Goal: Information Seeking & Learning: Learn about a topic

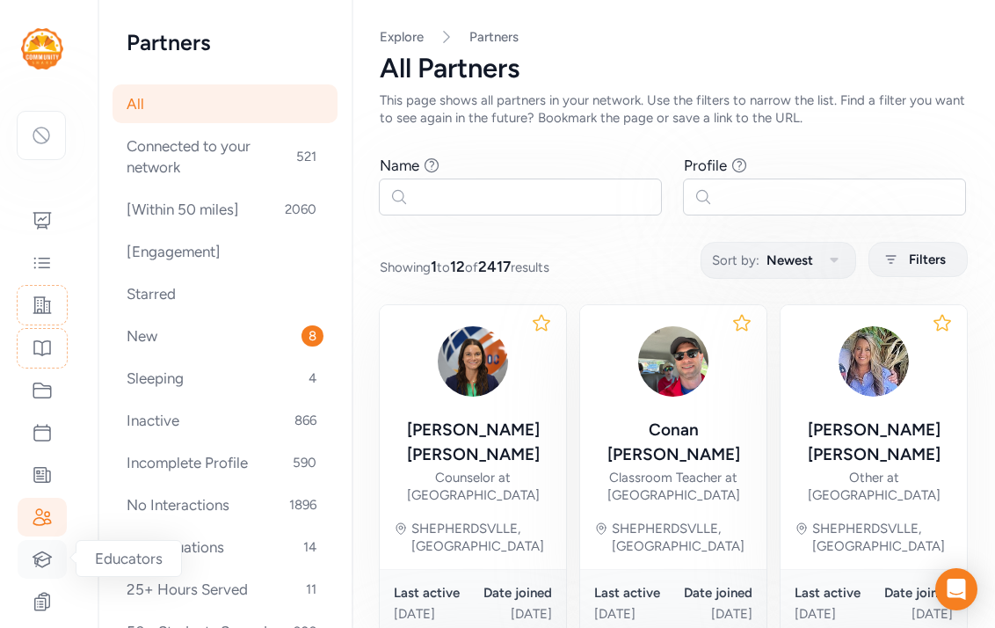
click at [43, 566] on icon at bounding box center [42, 558] width 18 height 15
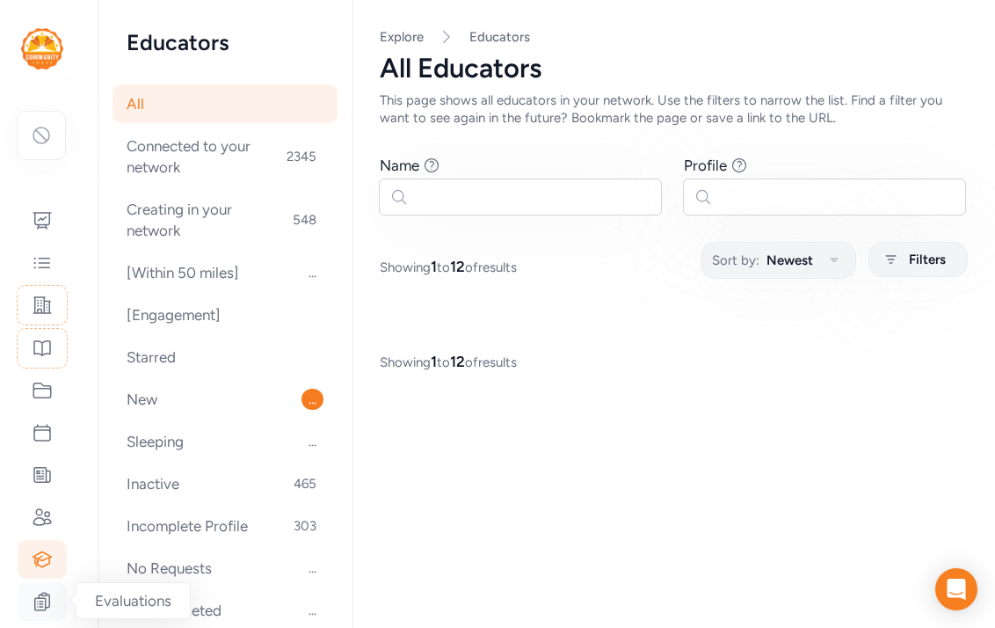
click at [47, 597] on icon at bounding box center [42, 601] width 21 height 21
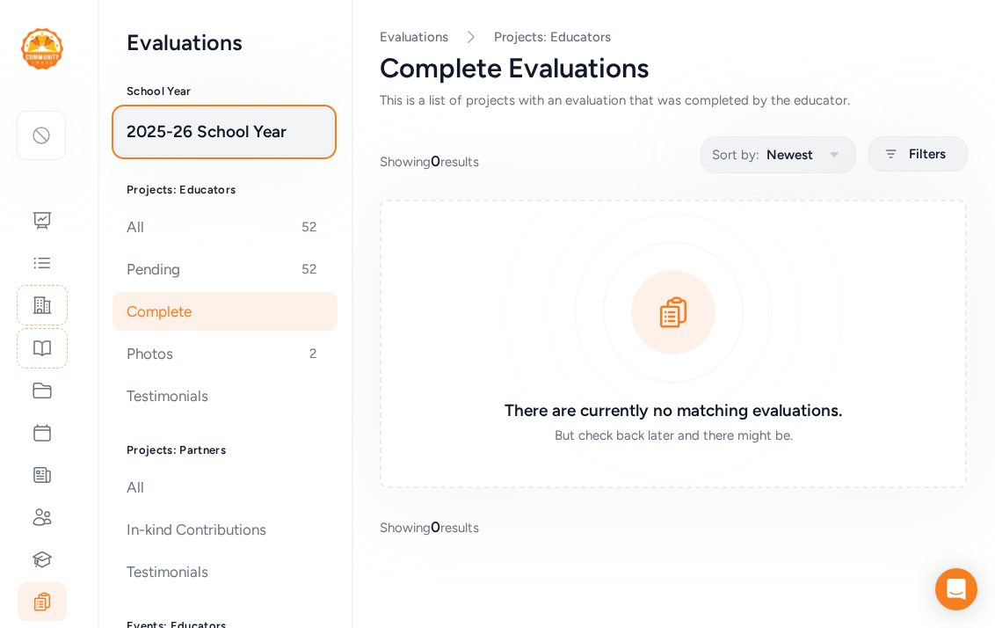
click at [161, 148] on button "2025-26 School Year" at bounding box center [224, 131] width 218 height 47
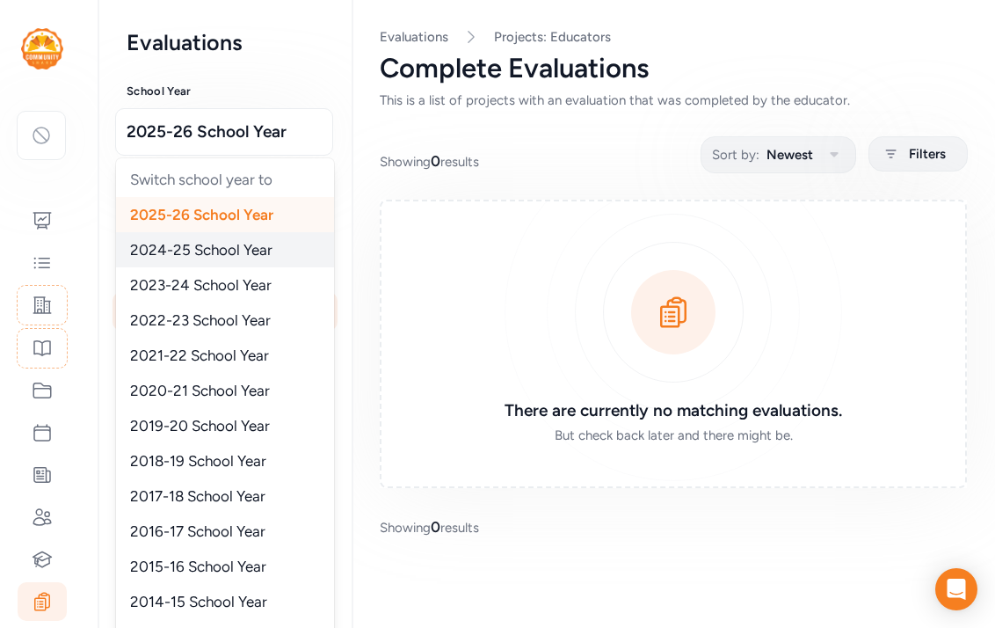
click at [164, 251] on span "2024-25 School Year" at bounding box center [201, 250] width 142 height 18
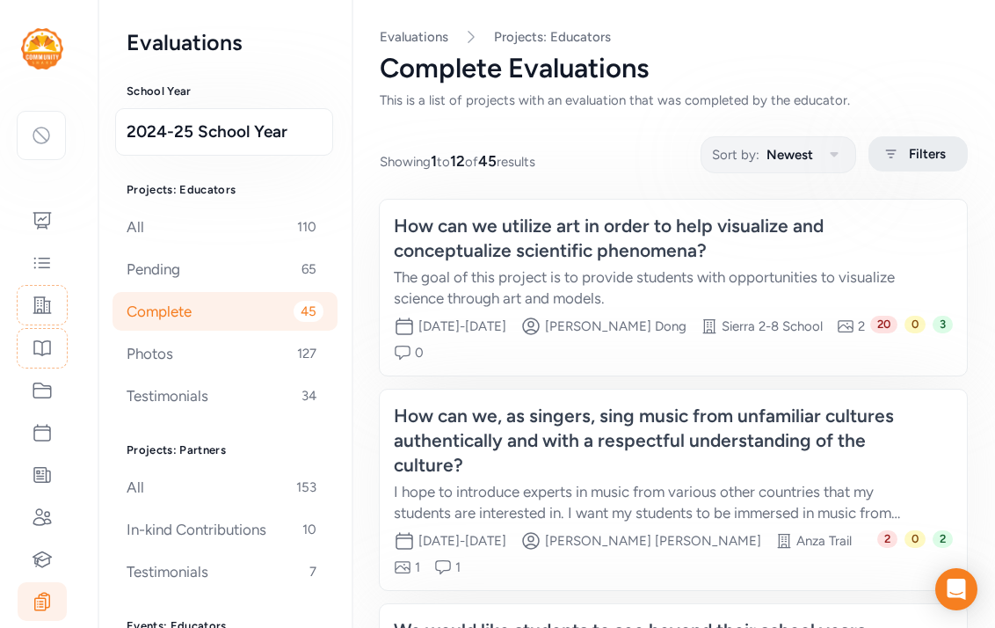
click at [952, 143] on div "Filters" at bounding box center [918, 153] width 99 height 35
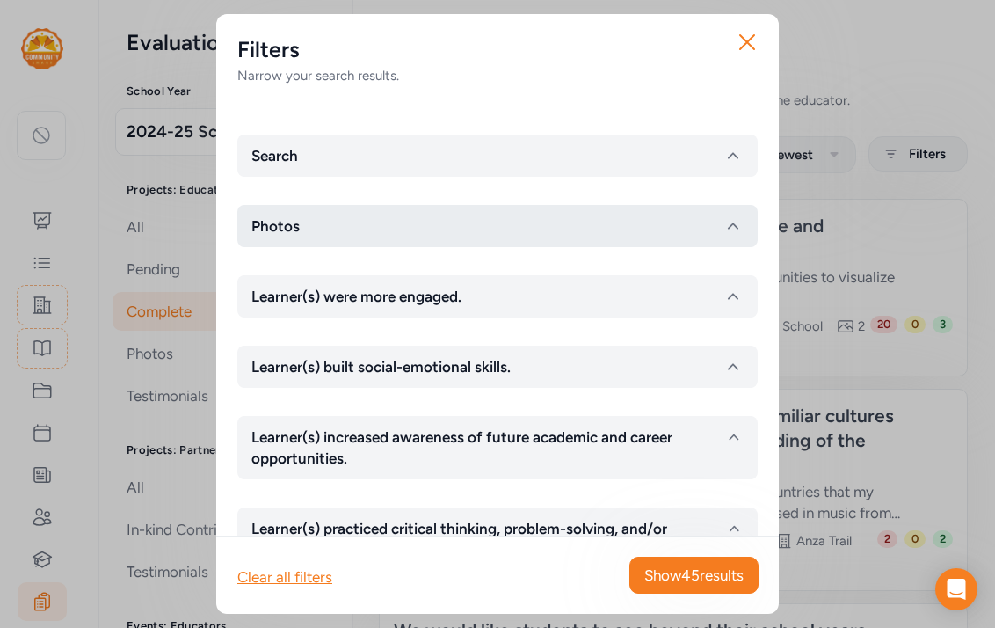
click at [371, 233] on button "Photos" at bounding box center [497, 226] width 521 height 42
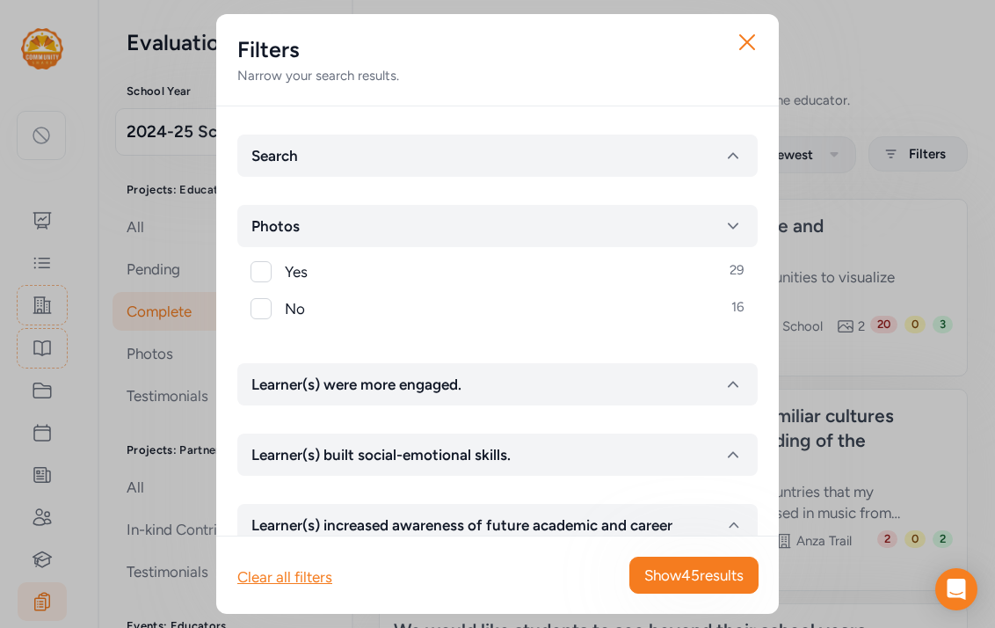
click at [269, 272] on div at bounding box center [261, 271] width 21 height 21
checkbox input "true"
click at [709, 579] on span "Show 29 results" at bounding box center [694, 575] width 98 height 21
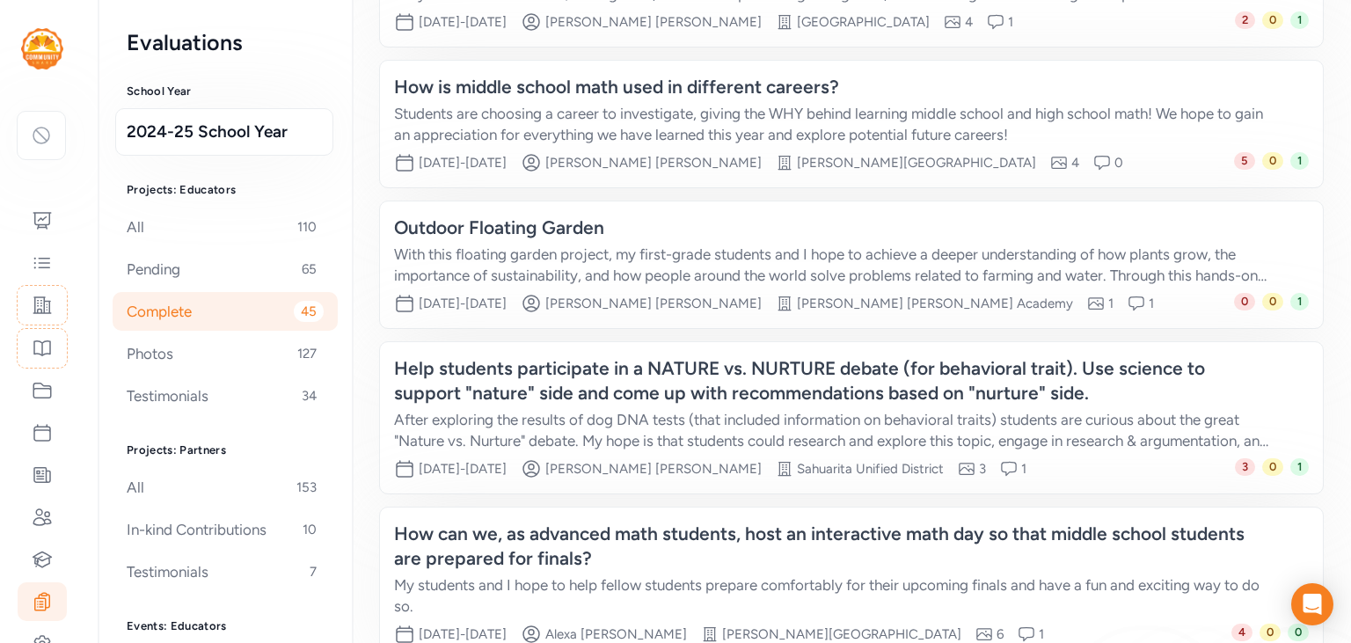
scroll to position [1162, 0]
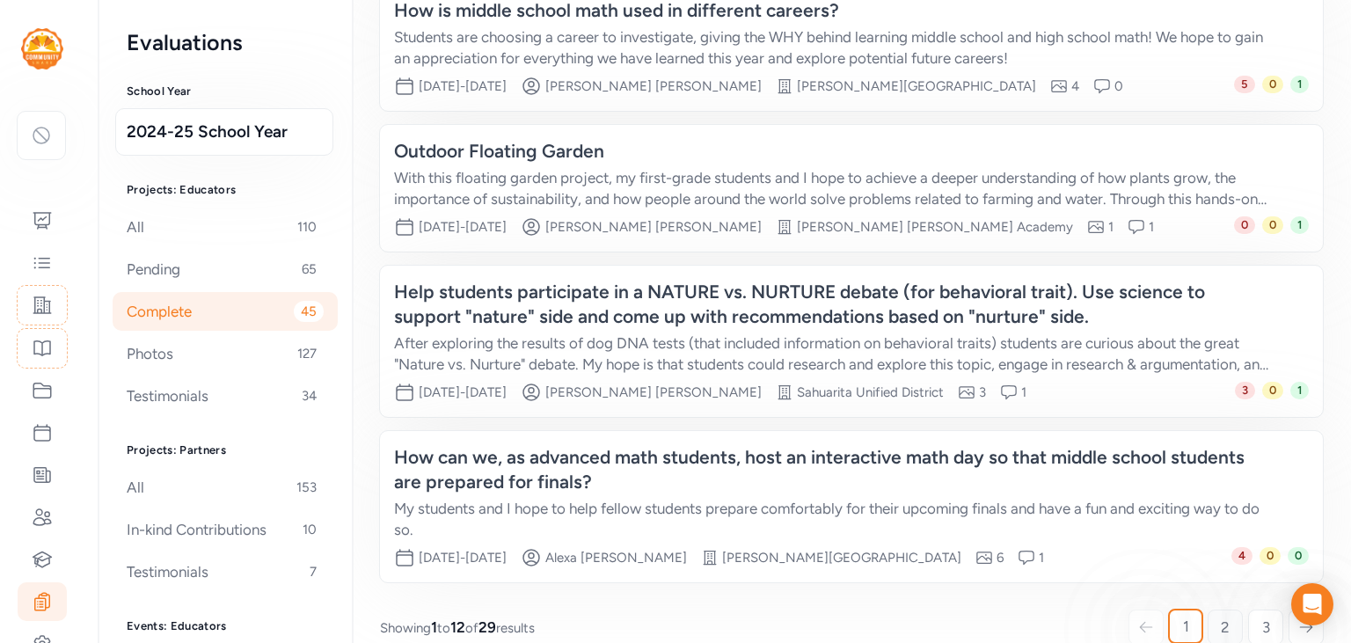
click at [995, 610] on link "2" at bounding box center [1224, 626] width 35 height 35
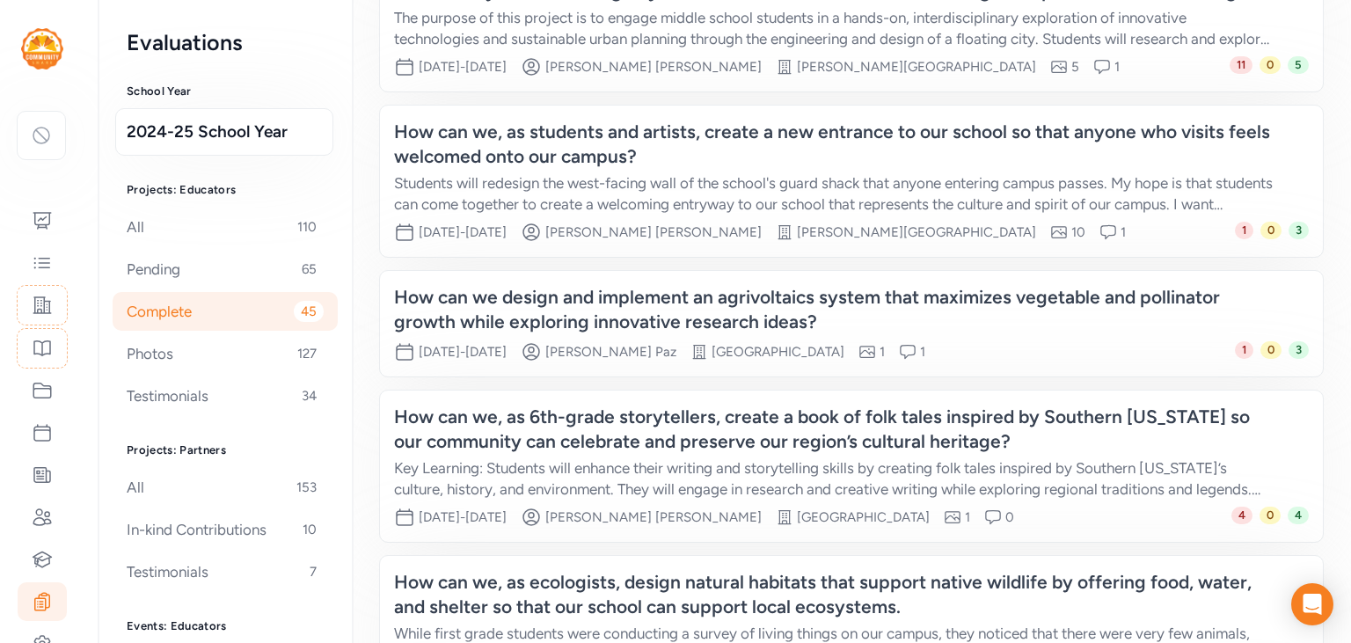
scroll to position [897, 0]
click at [814, 320] on div "How can we design and implement an agrivoltaics system that maximizes vegetable…" at bounding box center [833, 308] width 879 height 49
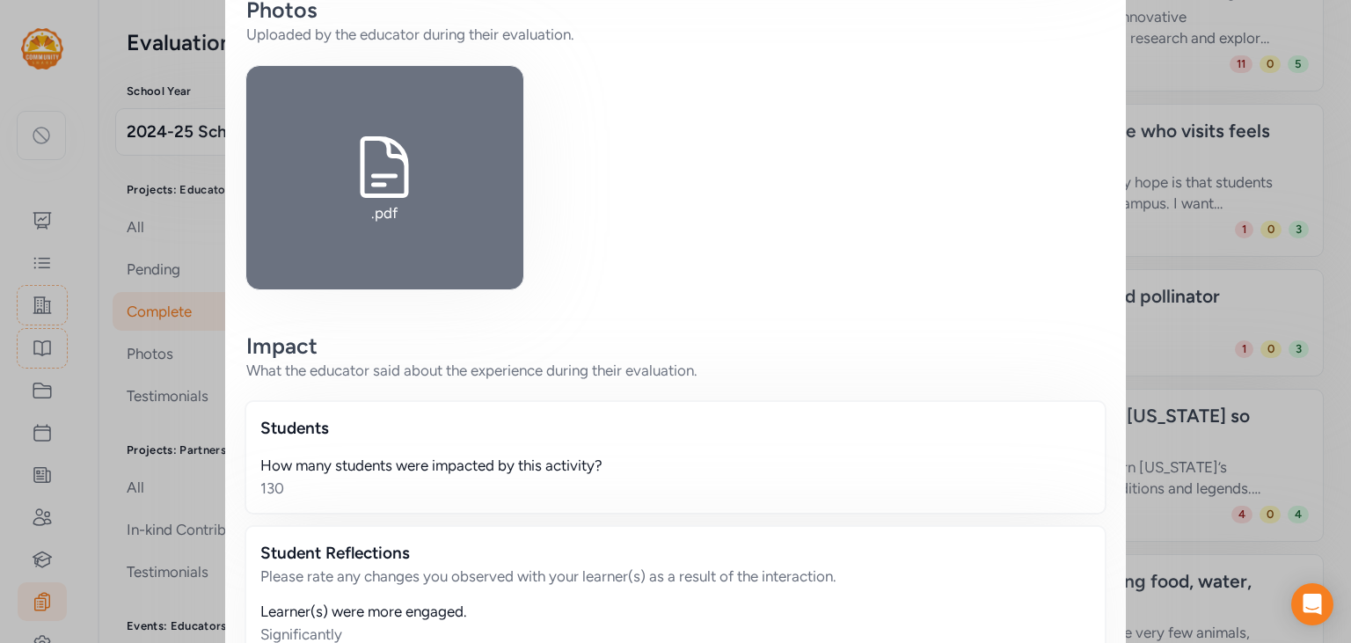
scroll to position [438, 0]
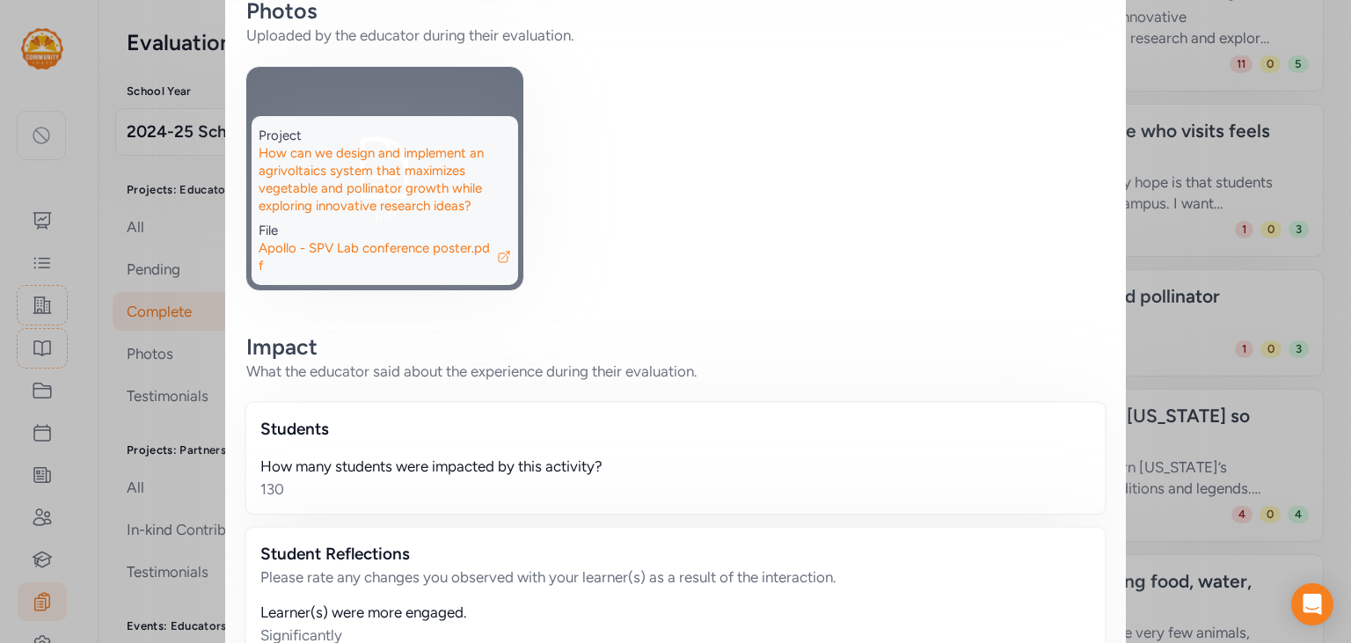
click at [377, 118] on div ".pdf" at bounding box center [384, 178] width 277 height 223
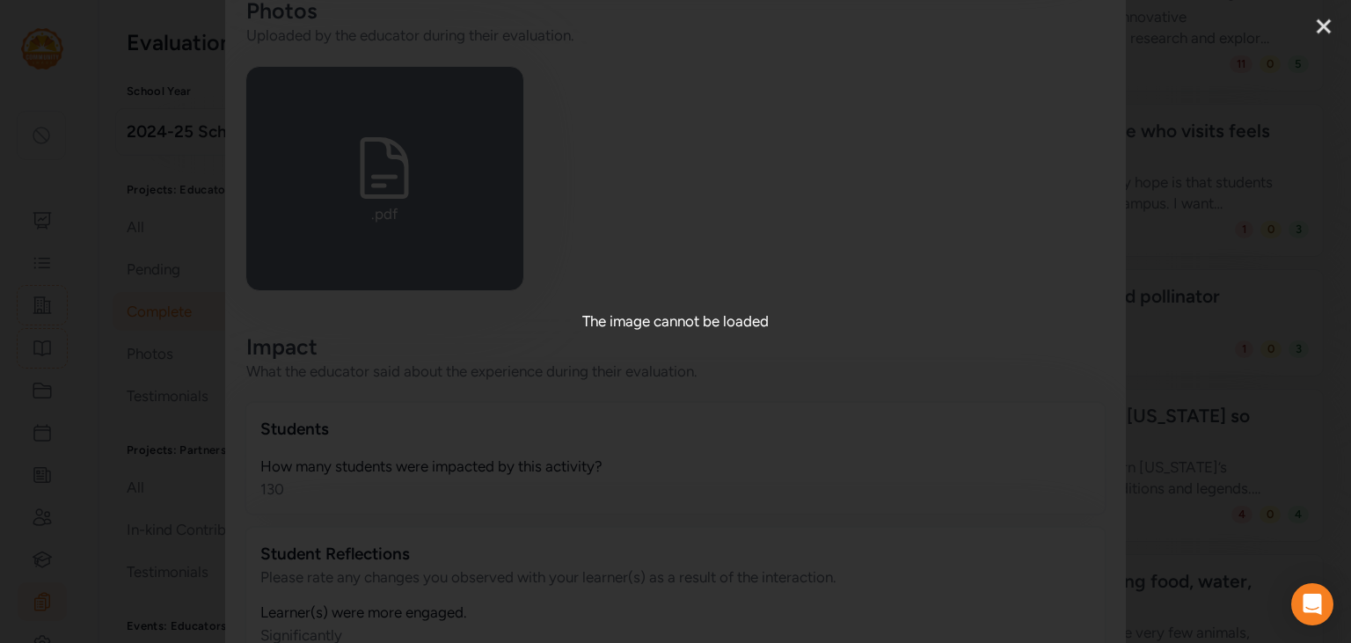
click at [634, 38] on div "The image cannot be loaded" at bounding box center [675, 321] width 1351 height 643
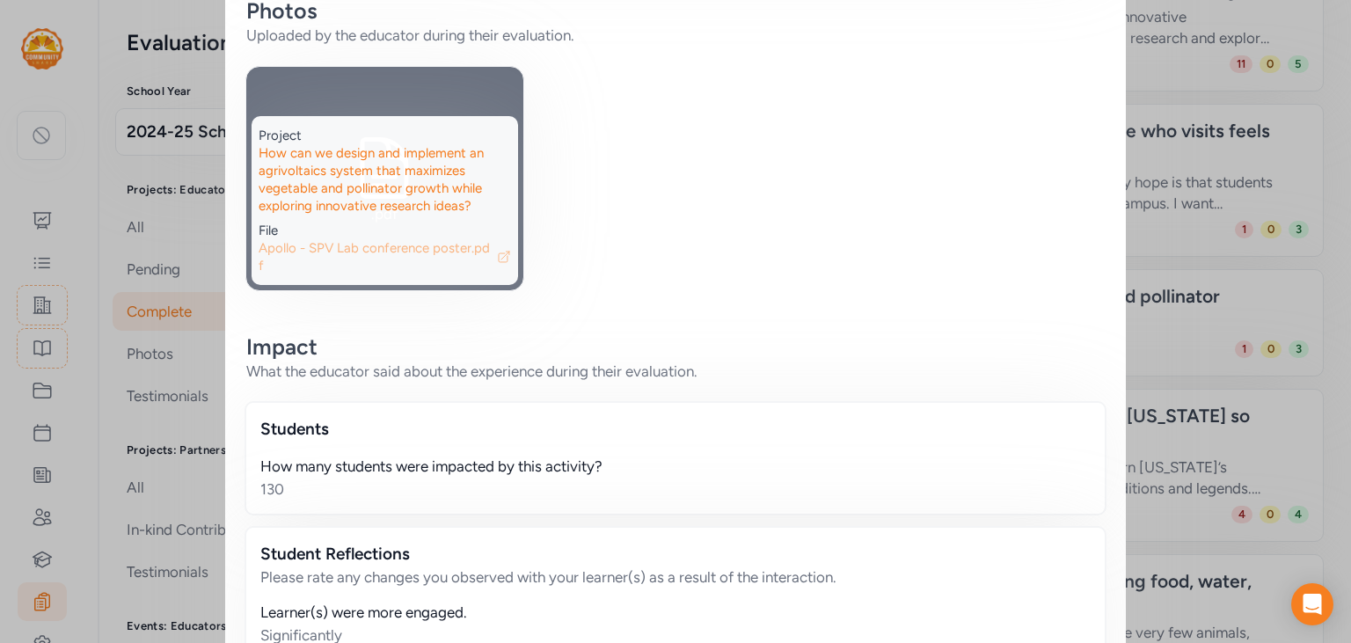
click at [491, 269] on span "Apollo - SPV Lab conference poster.pdf" at bounding box center [376, 256] width 235 height 35
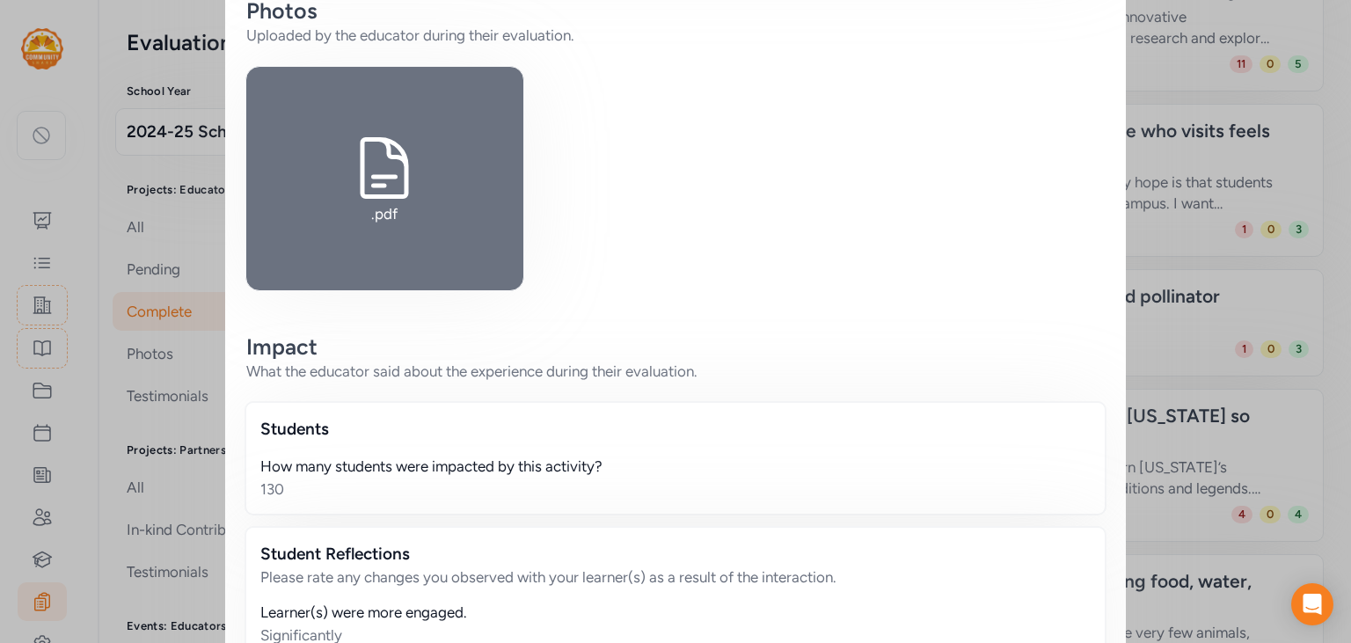
scroll to position [0, 0]
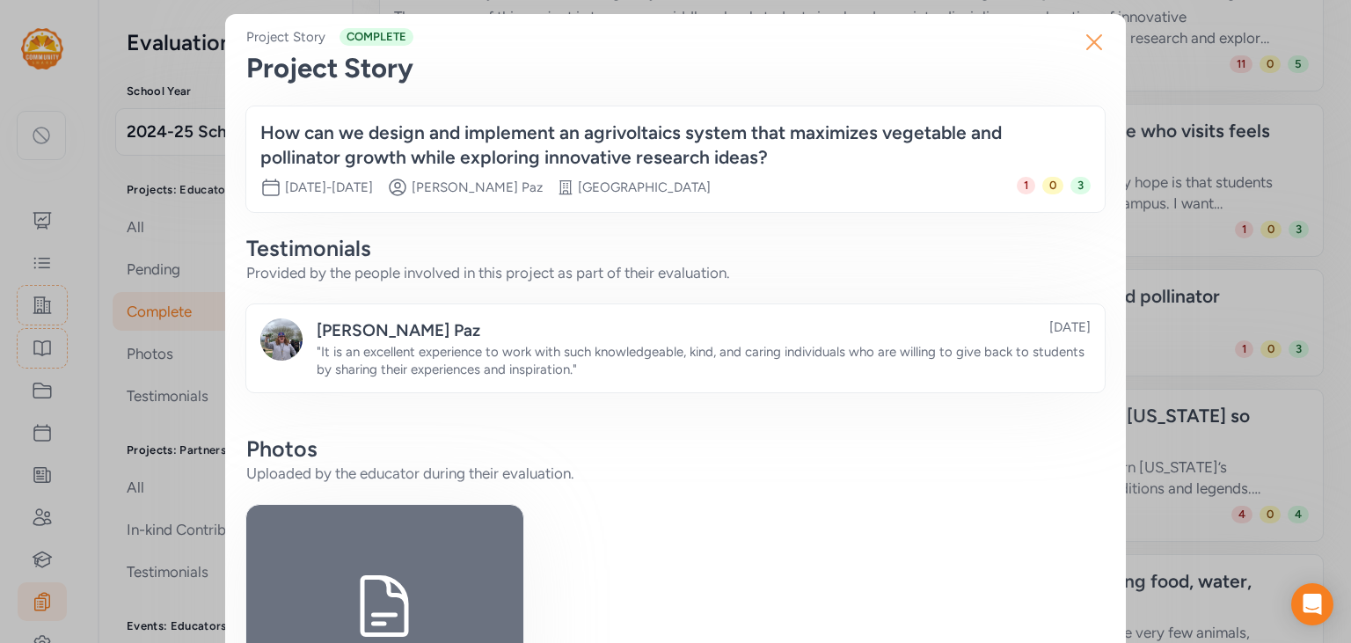
click at [995, 44] on icon "button" at bounding box center [1094, 42] width 14 height 14
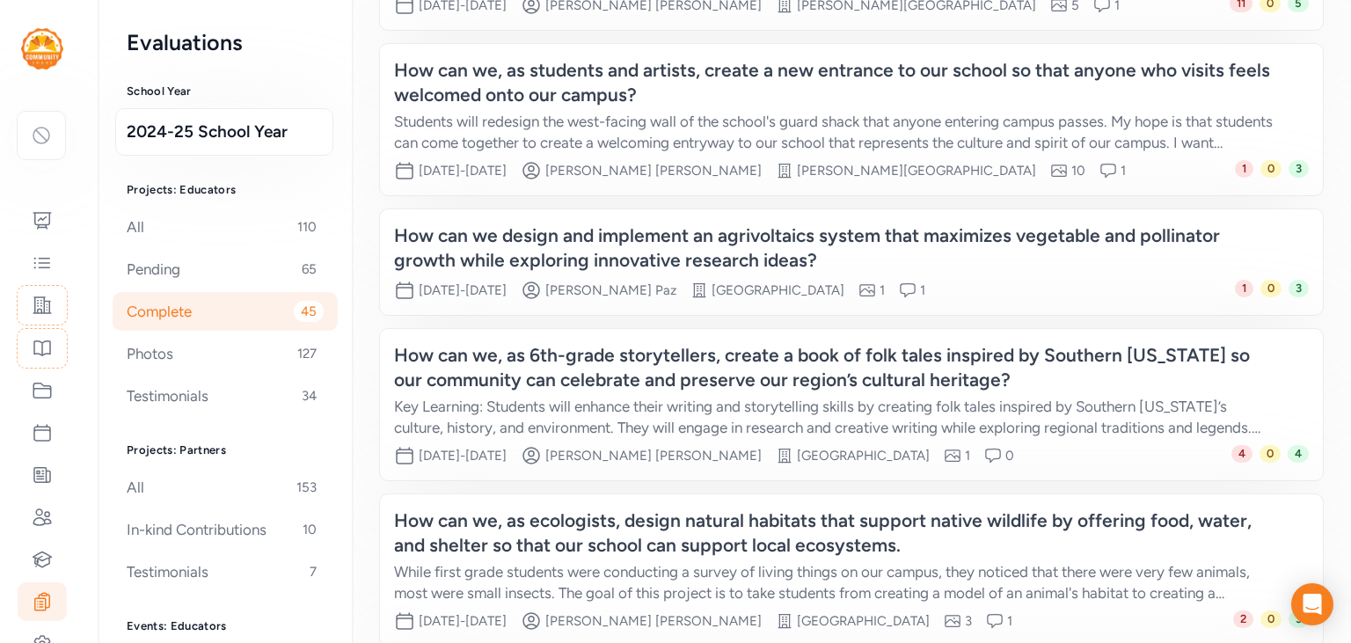
scroll to position [1186, 0]
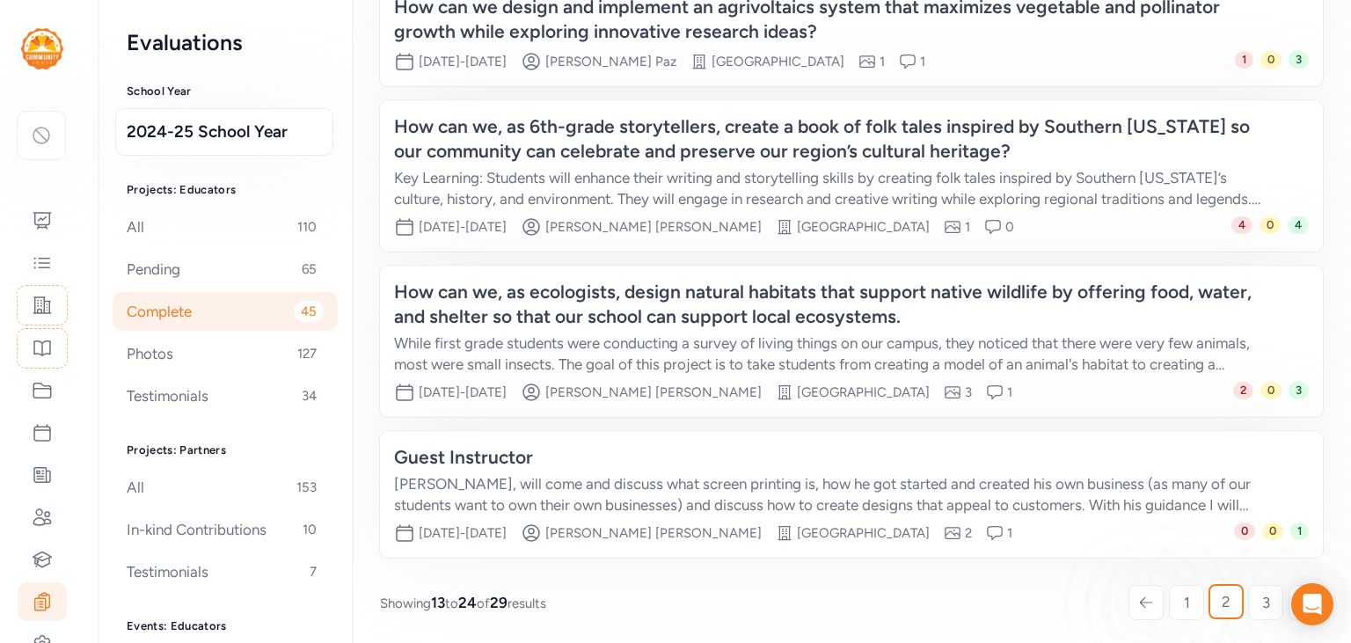
click at [995, 600] on div "1 2 3" at bounding box center [1225, 602] width 193 height 33
click at [995, 605] on span "3" at bounding box center [1266, 602] width 8 height 21
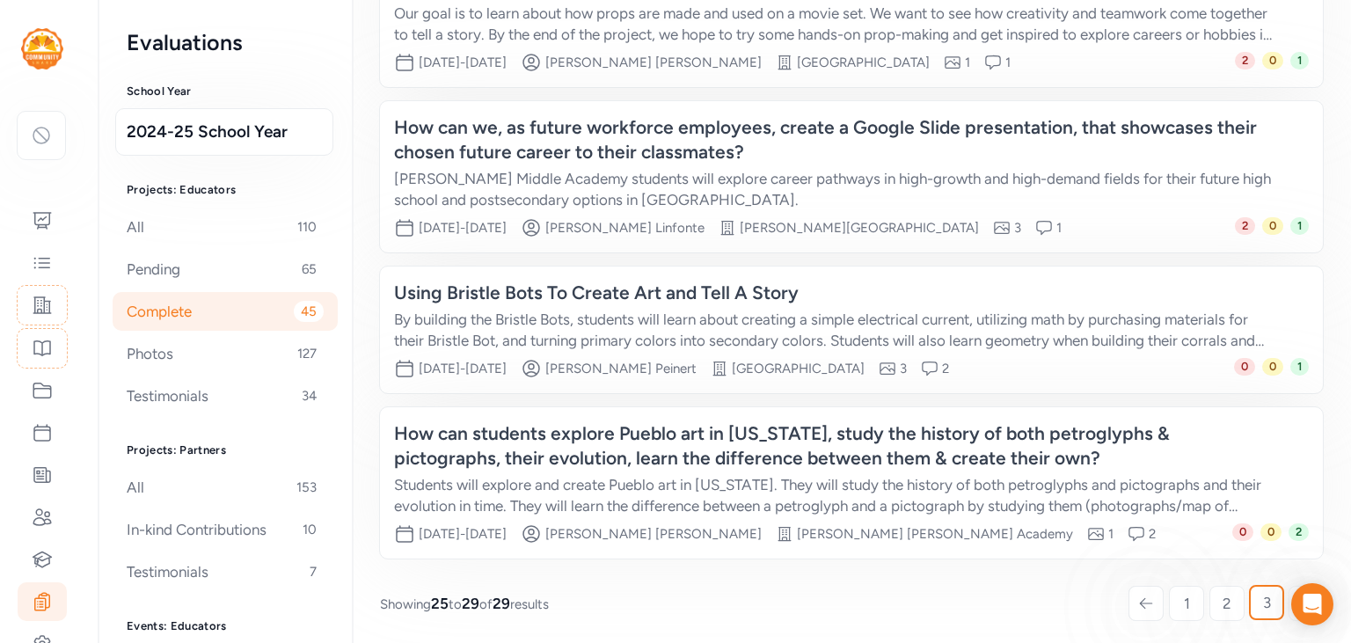
scroll to position [1001, 0]
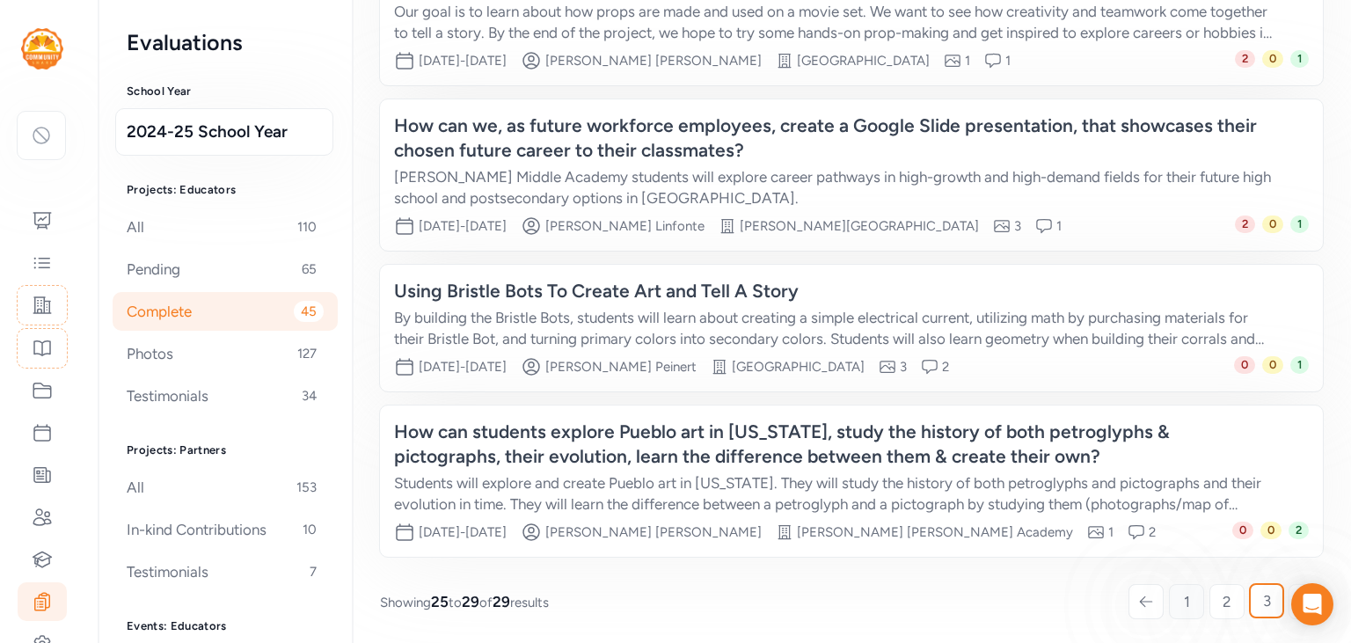
click at [995, 599] on link "1" at bounding box center [1186, 601] width 35 height 35
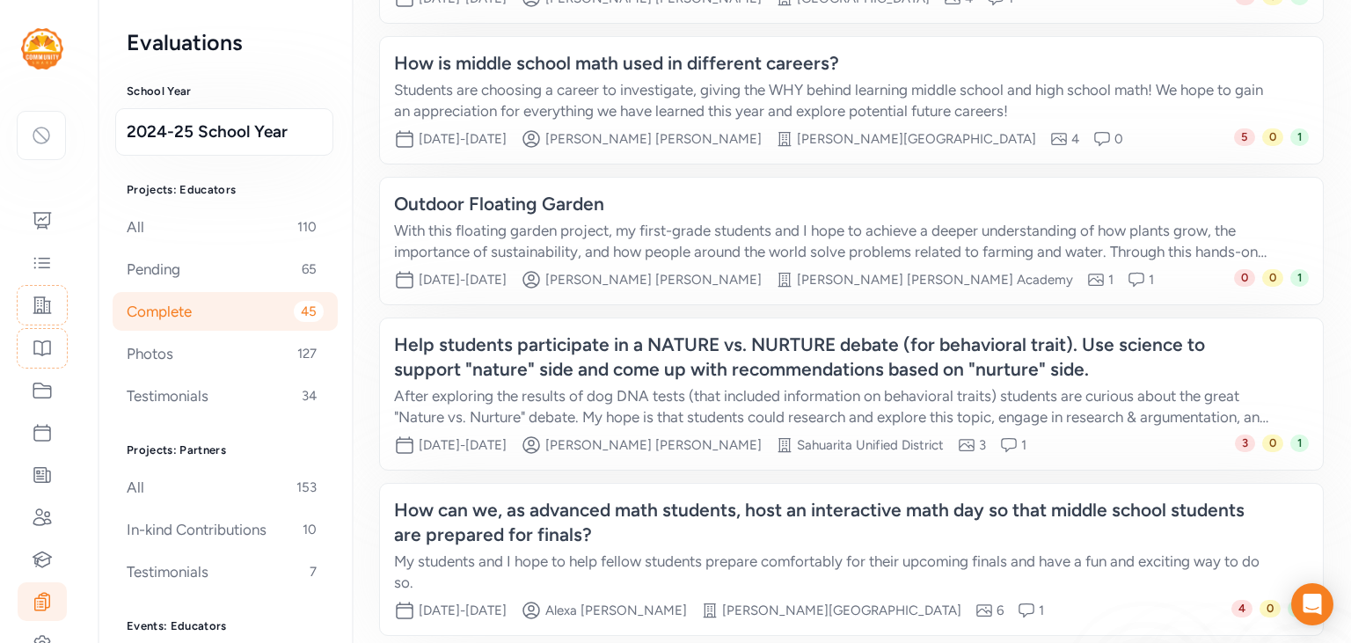
scroll to position [1162, 0]
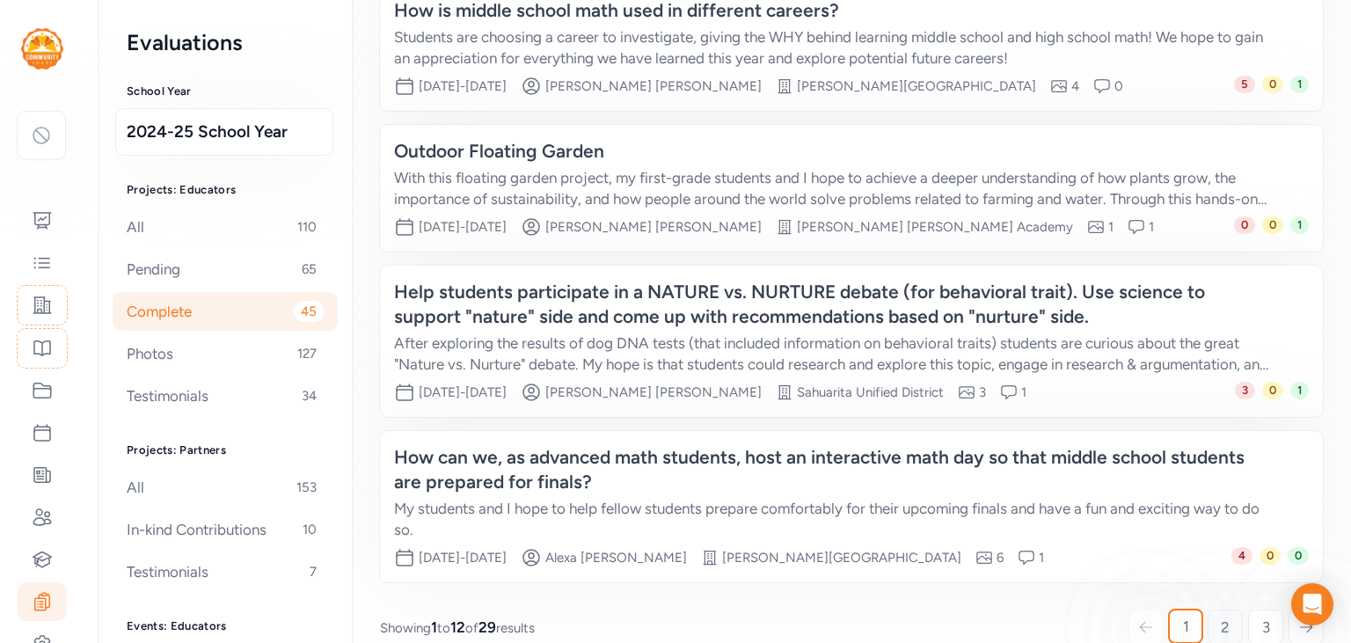
click at [995, 609] on link "2" at bounding box center [1224, 626] width 35 height 35
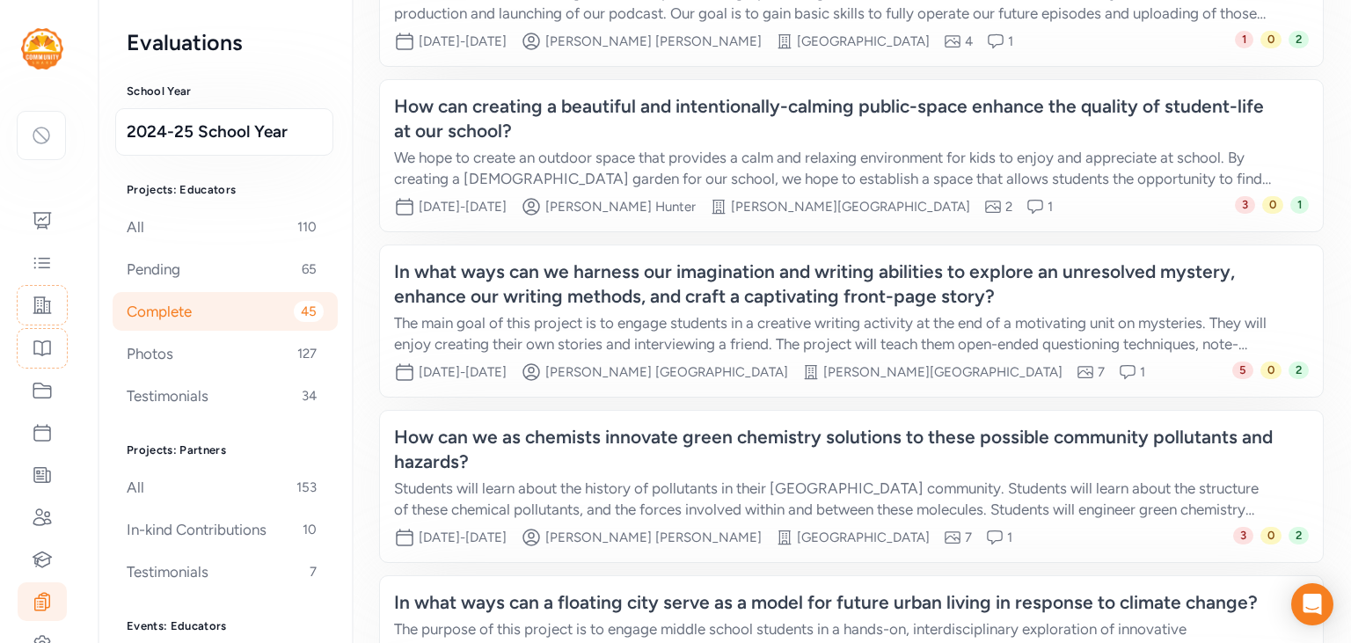
scroll to position [285, 0]
click at [944, 163] on div "We hope to create an outdoor space that provides a calm and relaxing environmen…" at bounding box center [833, 168] width 879 height 42
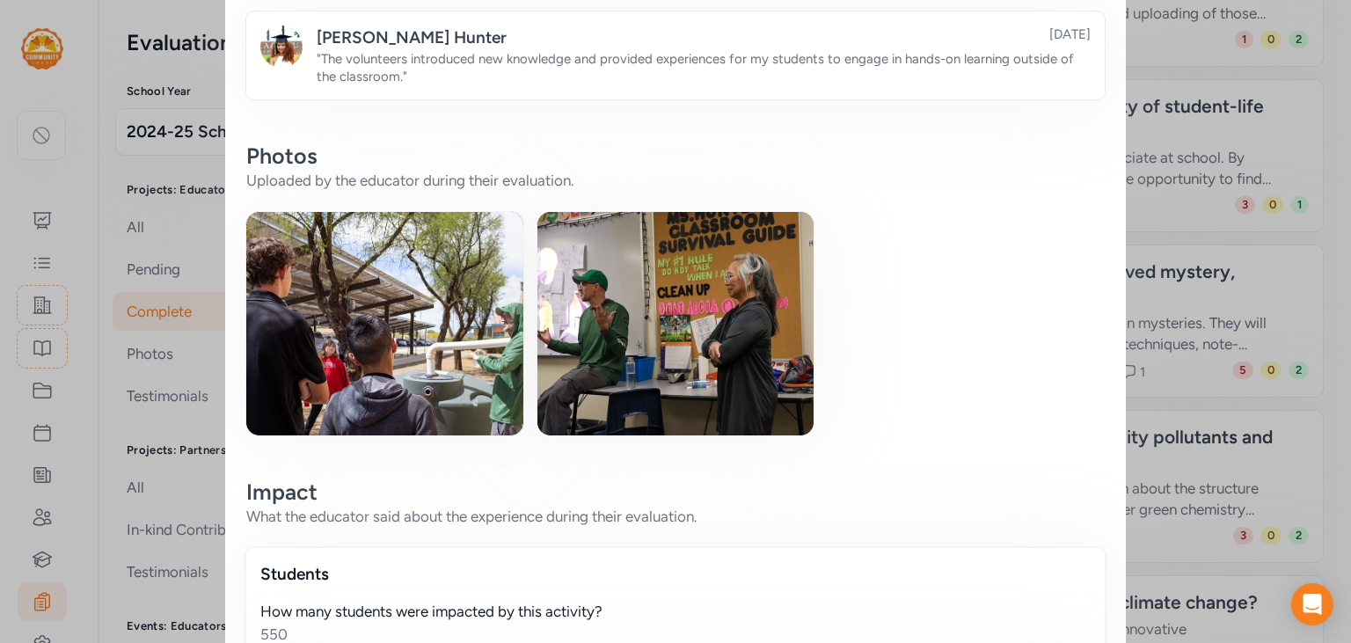
scroll to position [340, 0]
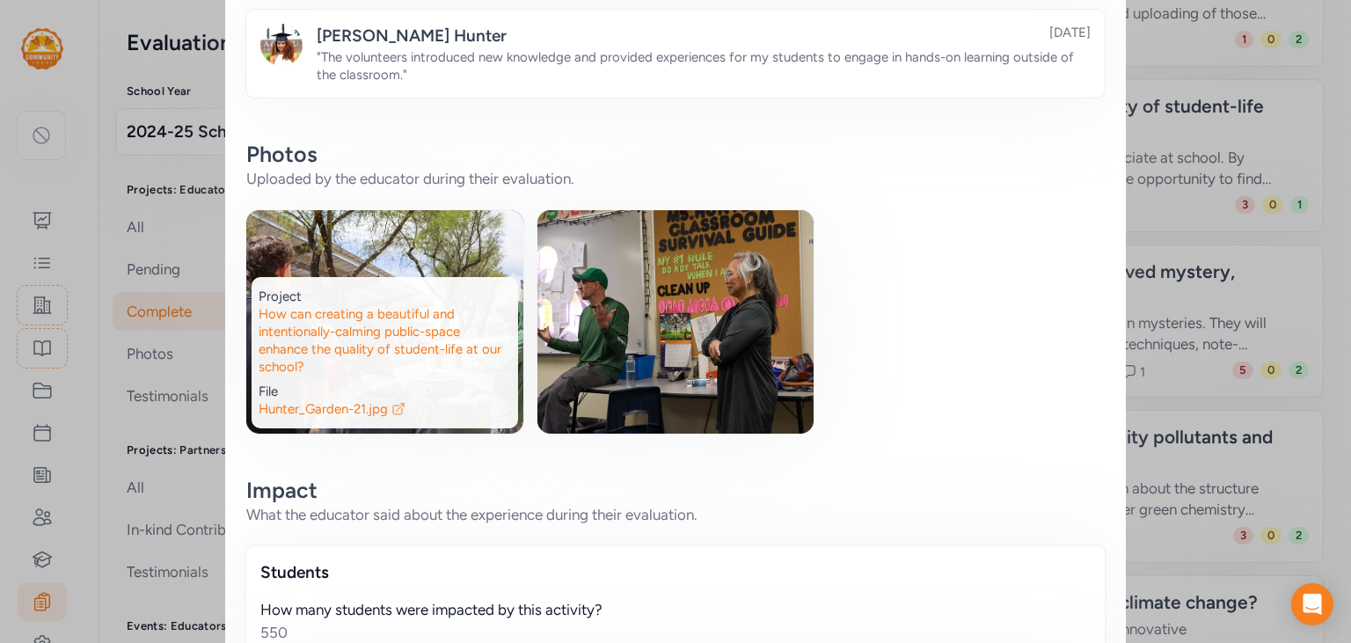
click at [434, 263] on img at bounding box center [384, 321] width 277 height 223
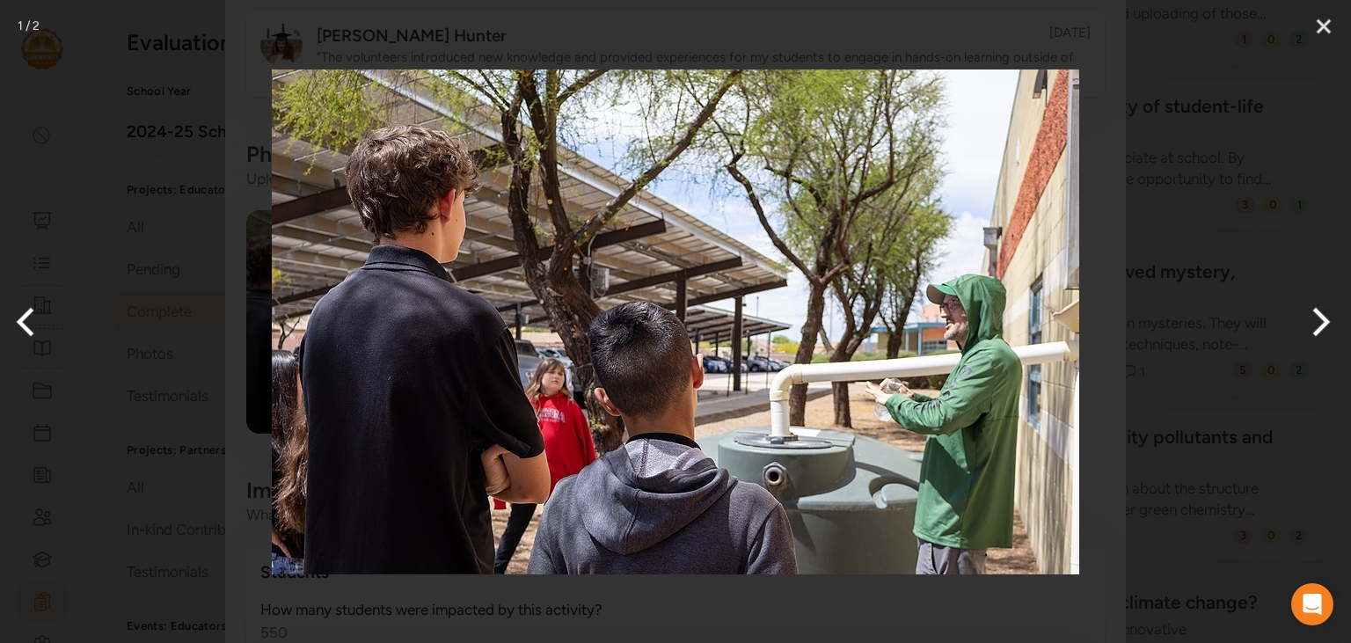
click at [995, 332] on button "Next" at bounding box center [1318, 322] width 66 height 88
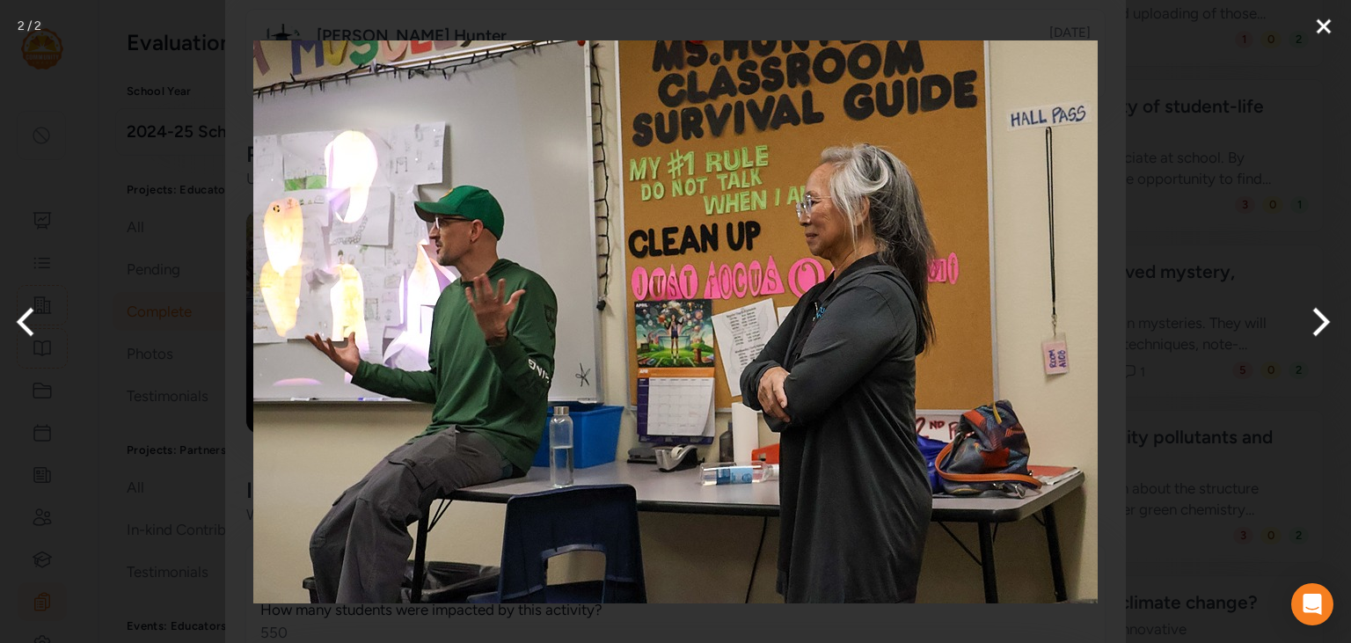
click at [995, 23] on button "Close" at bounding box center [1324, 26] width 44 height 53
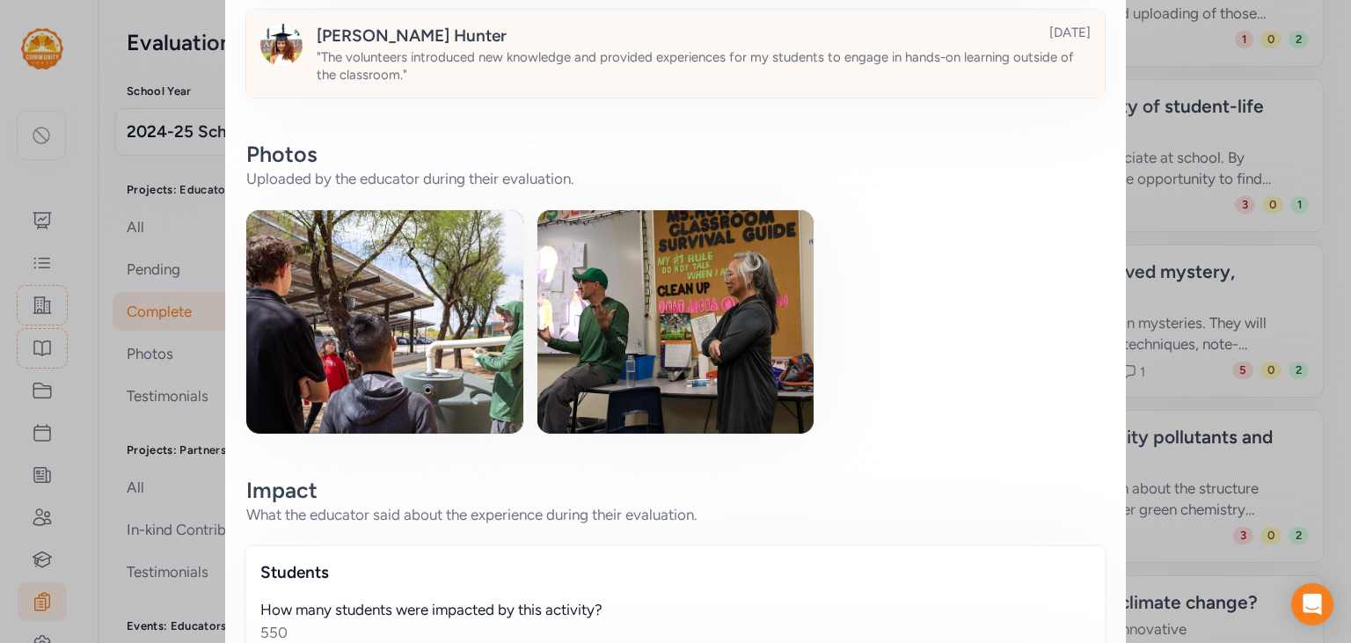
click at [835, 65] on div "" The volunteers introduced new knowledge and provided experiences for my stude…" at bounding box center [704, 65] width 774 height 35
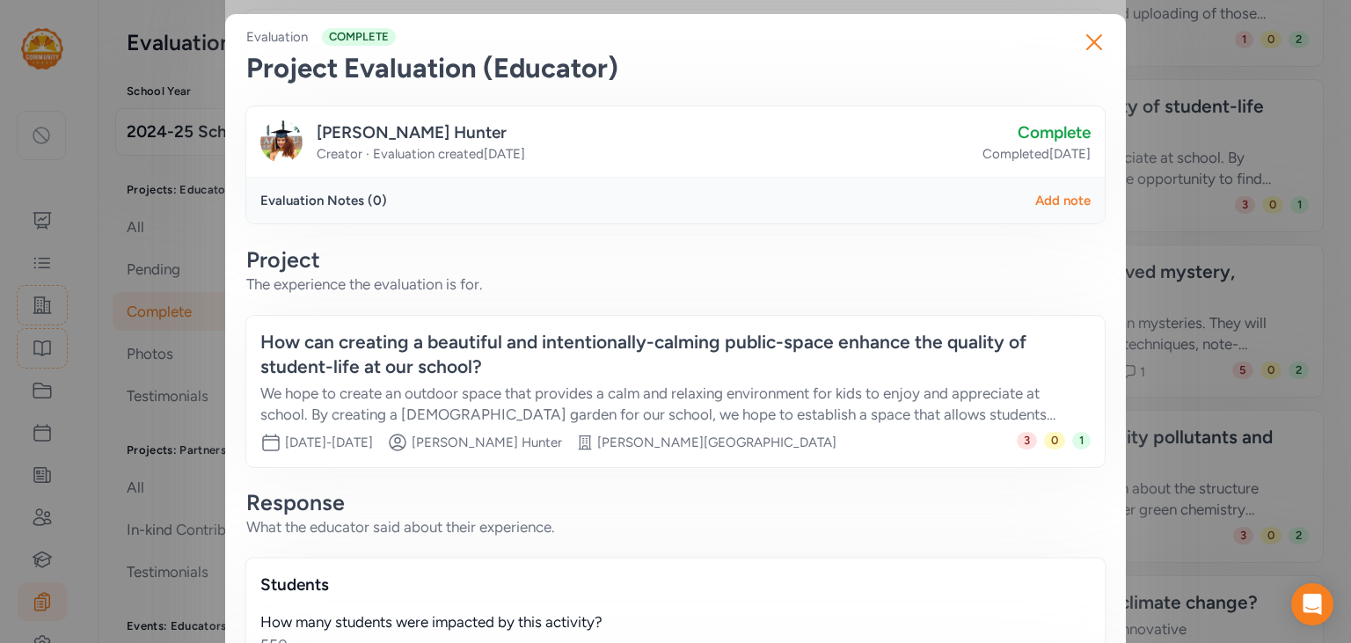
click at [287, 149] on img at bounding box center [281, 141] width 42 height 42
click at [995, 61] on button "Close" at bounding box center [1094, 42] width 56 height 56
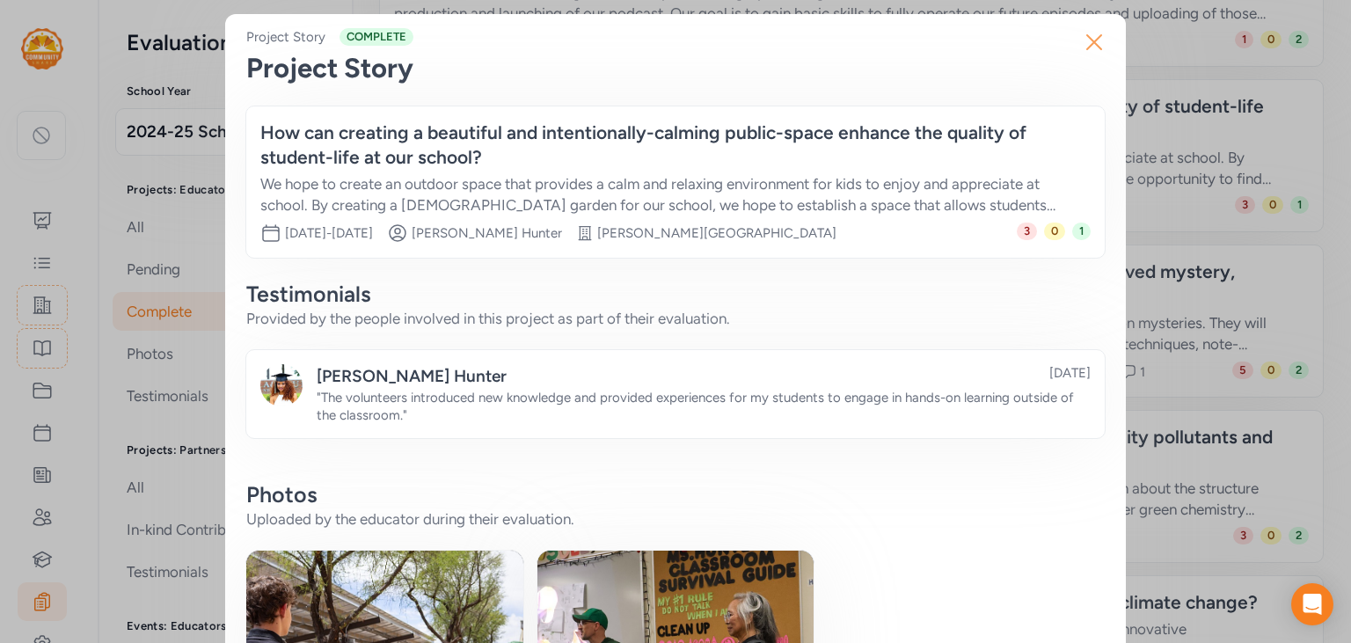
click at [995, 40] on icon "button" at bounding box center [1094, 42] width 28 height 28
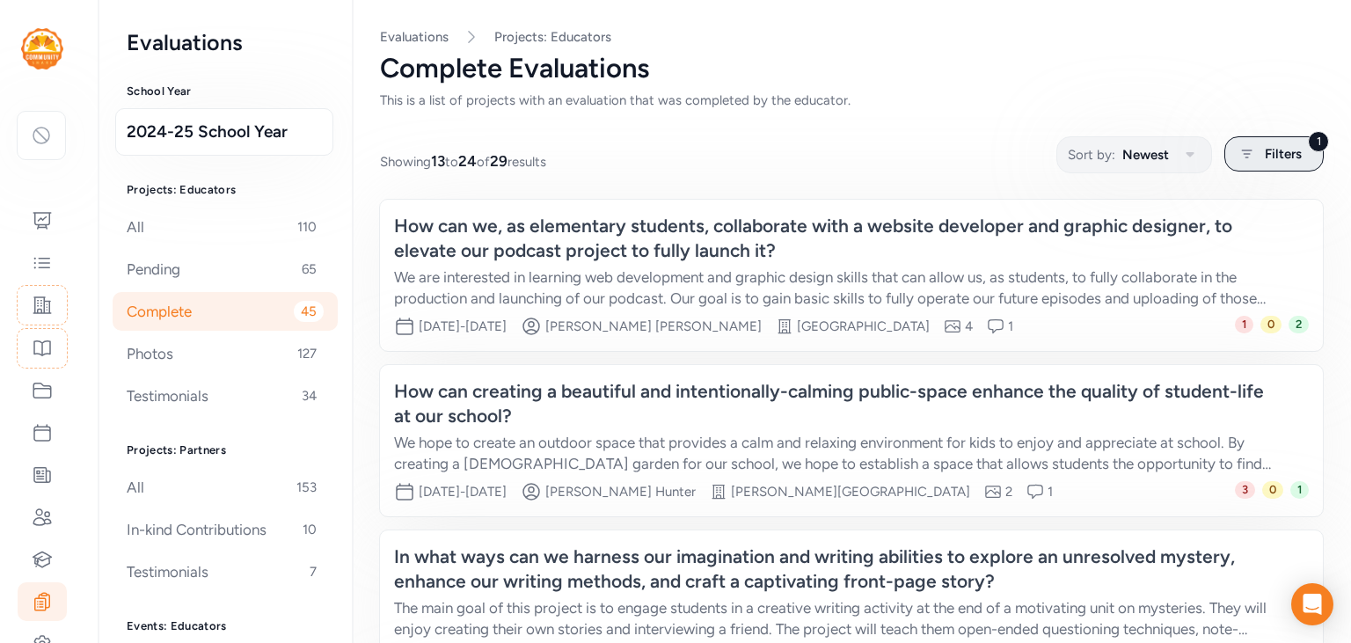
click at [995, 152] on div "1 Filters" at bounding box center [1273, 153] width 99 height 35
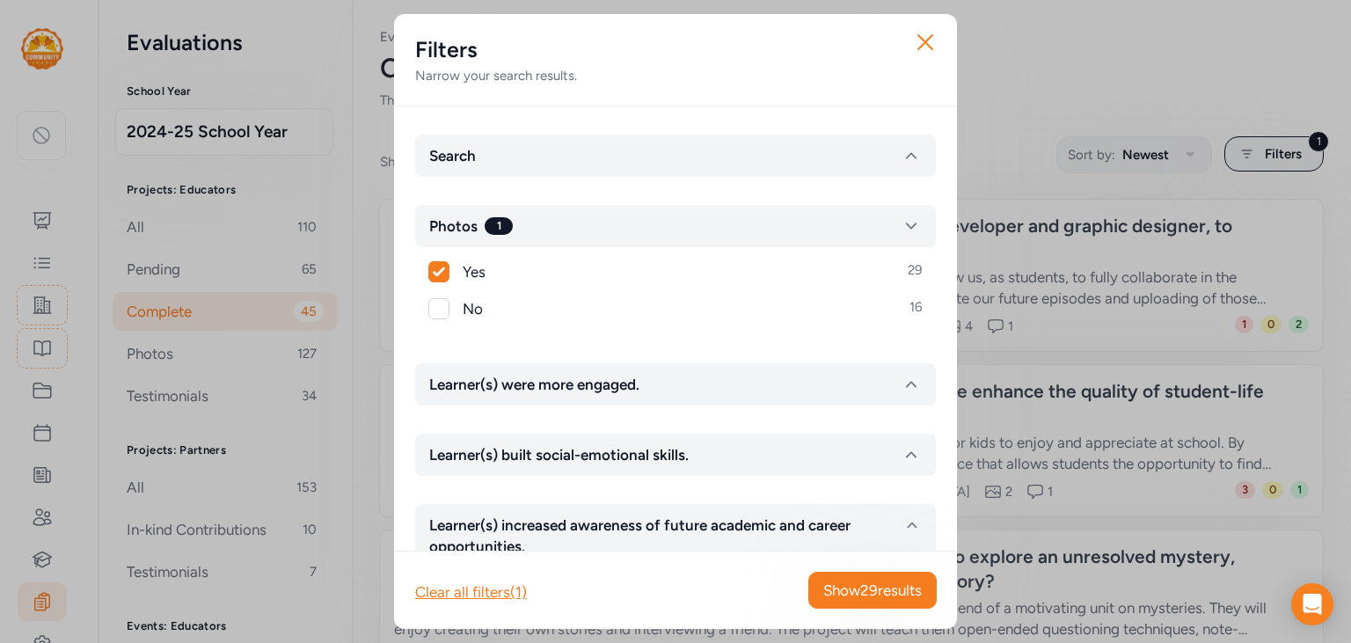
click at [427, 260] on div "Yes 29 No 16" at bounding box center [675, 291] width 521 height 88
click at [434, 283] on div at bounding box center [438, 272] width 19 height 23
click at [441, 273] on icon at bounding box center [439, 271] width 12 height 11
checkbox input "false"
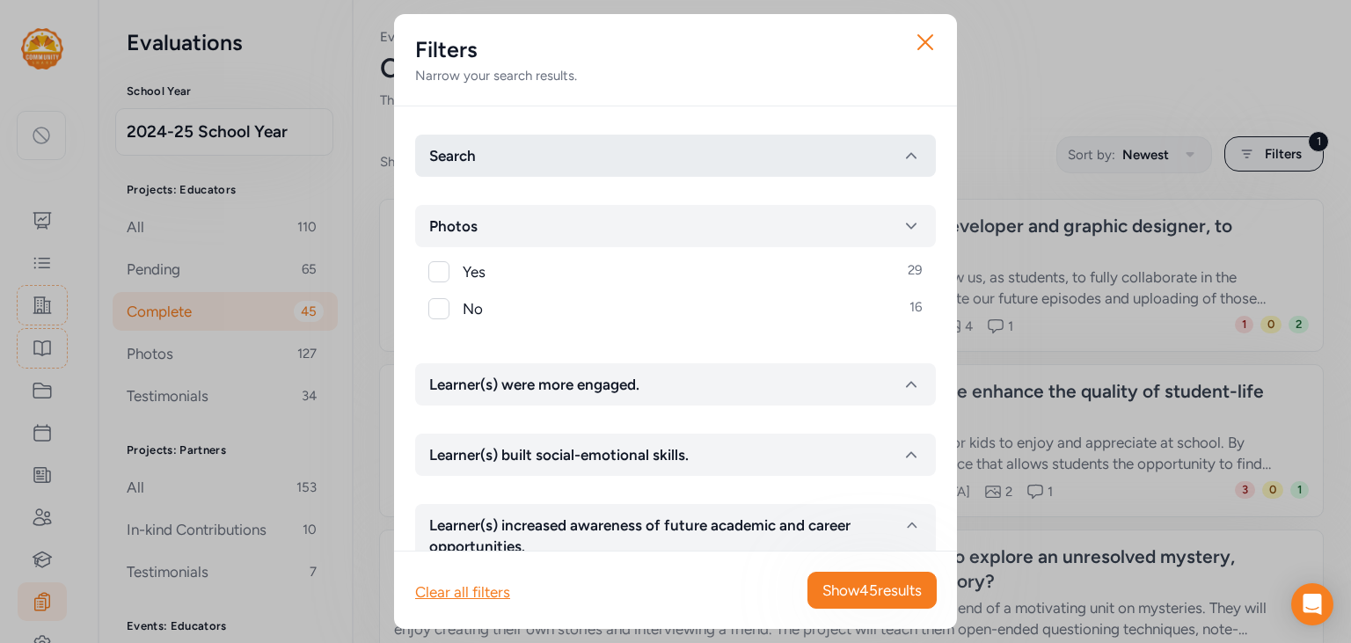
click at [511, 171] on button "Search" at bounding box center [675, 156] width 521 height 42
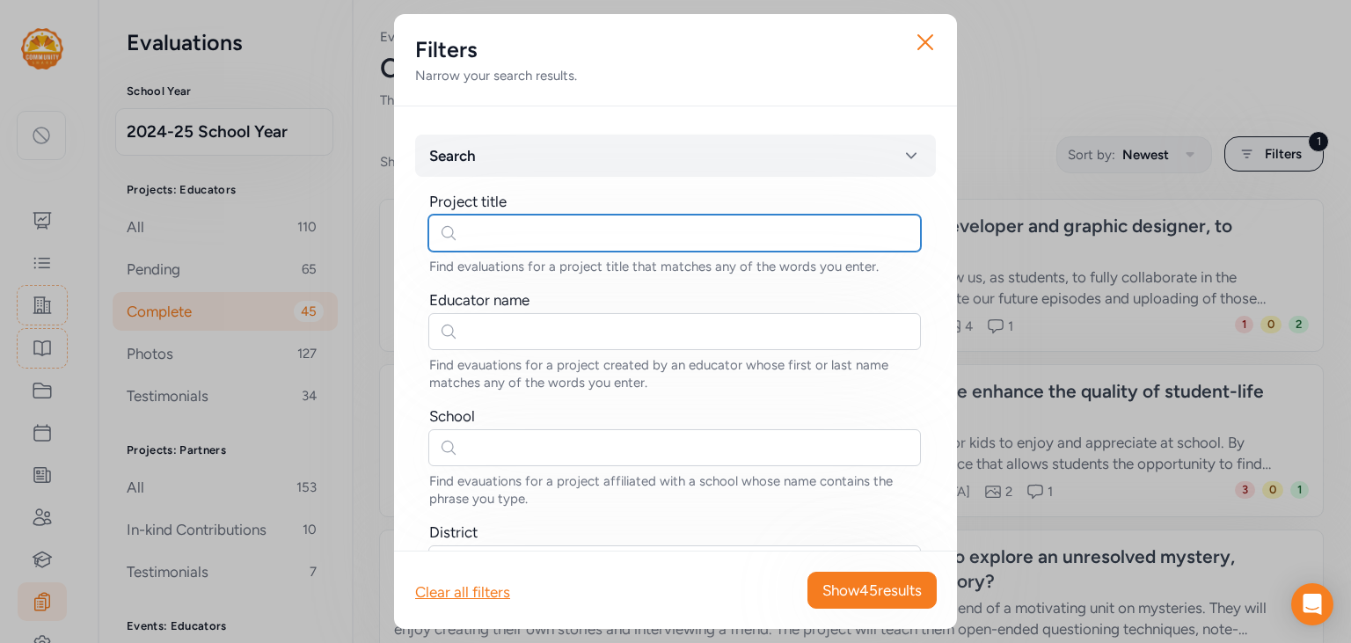
click at [479, 219] on input "text" at bounding box center [674, 233] width 492 height 37
click at [482, 229] on input "drone" at bounding box center [674, 233] width 492 height 37
type input "mosaic"
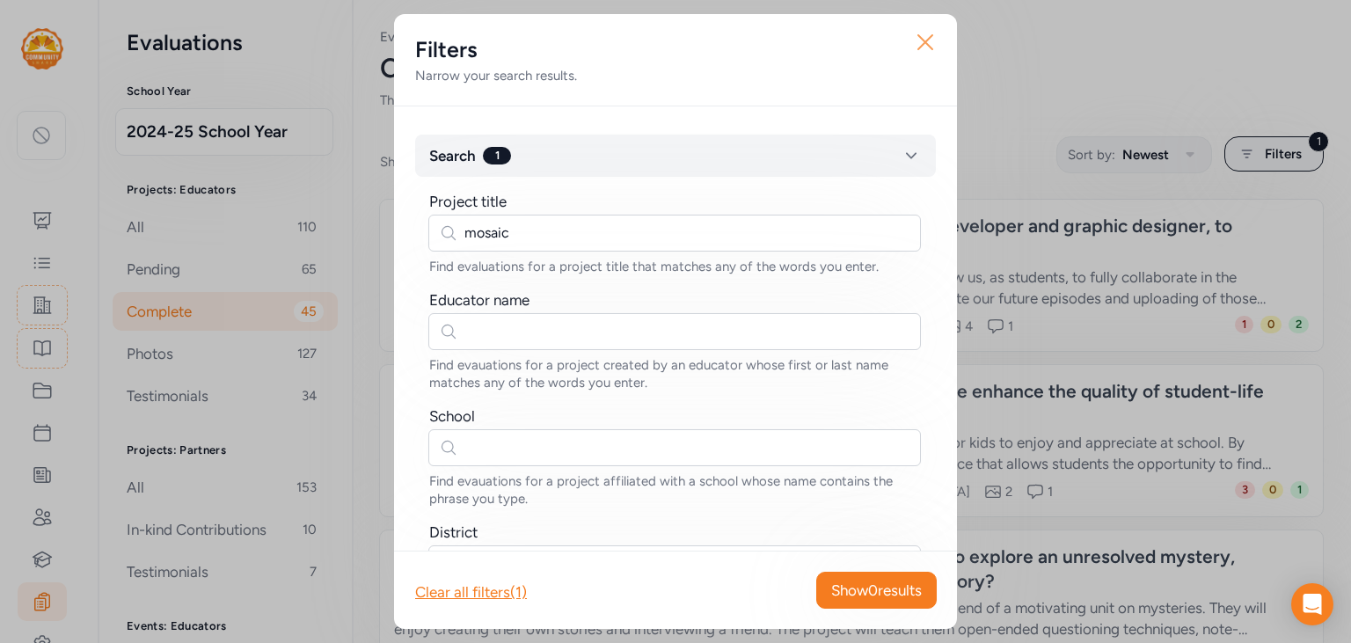
click at [930, 58] on button "Close" at bounding box center [925, 42] width 56 height 56
